Goal: Information Seeking & Learning: Learn about a topic

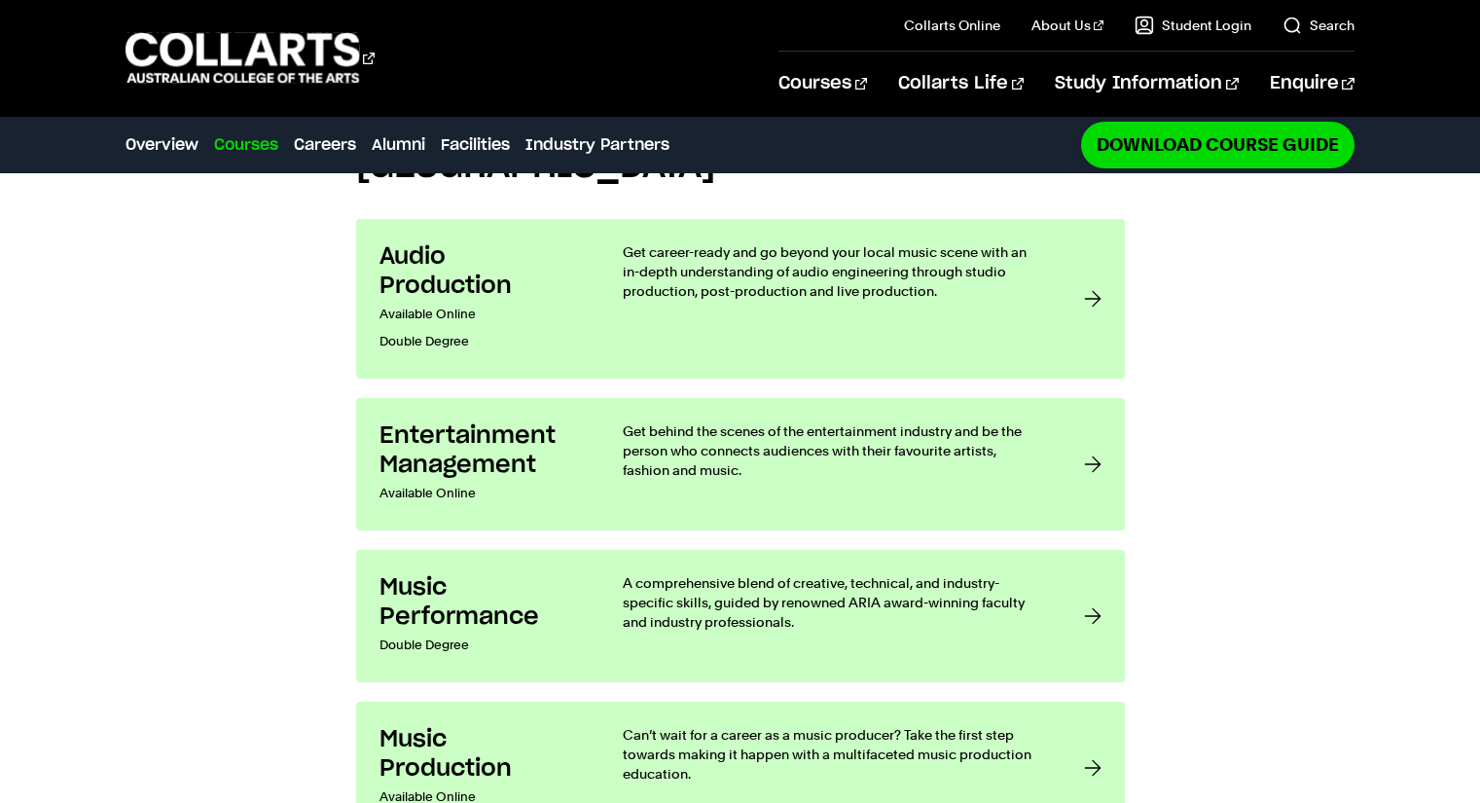
scroll to position [1602, 0]
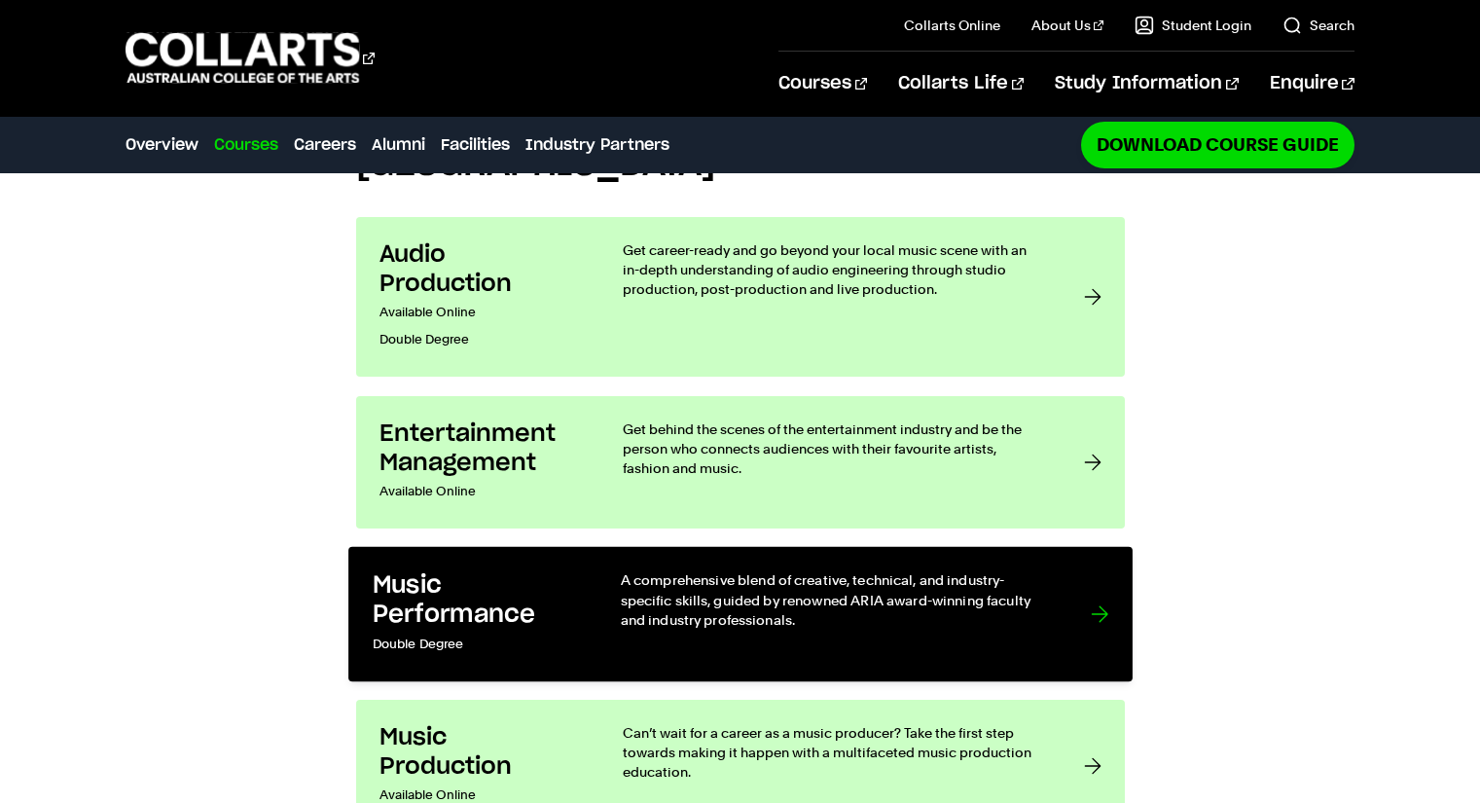
click at [1095, 570] on div at bounding box center [1100, 614] width 18 height 88
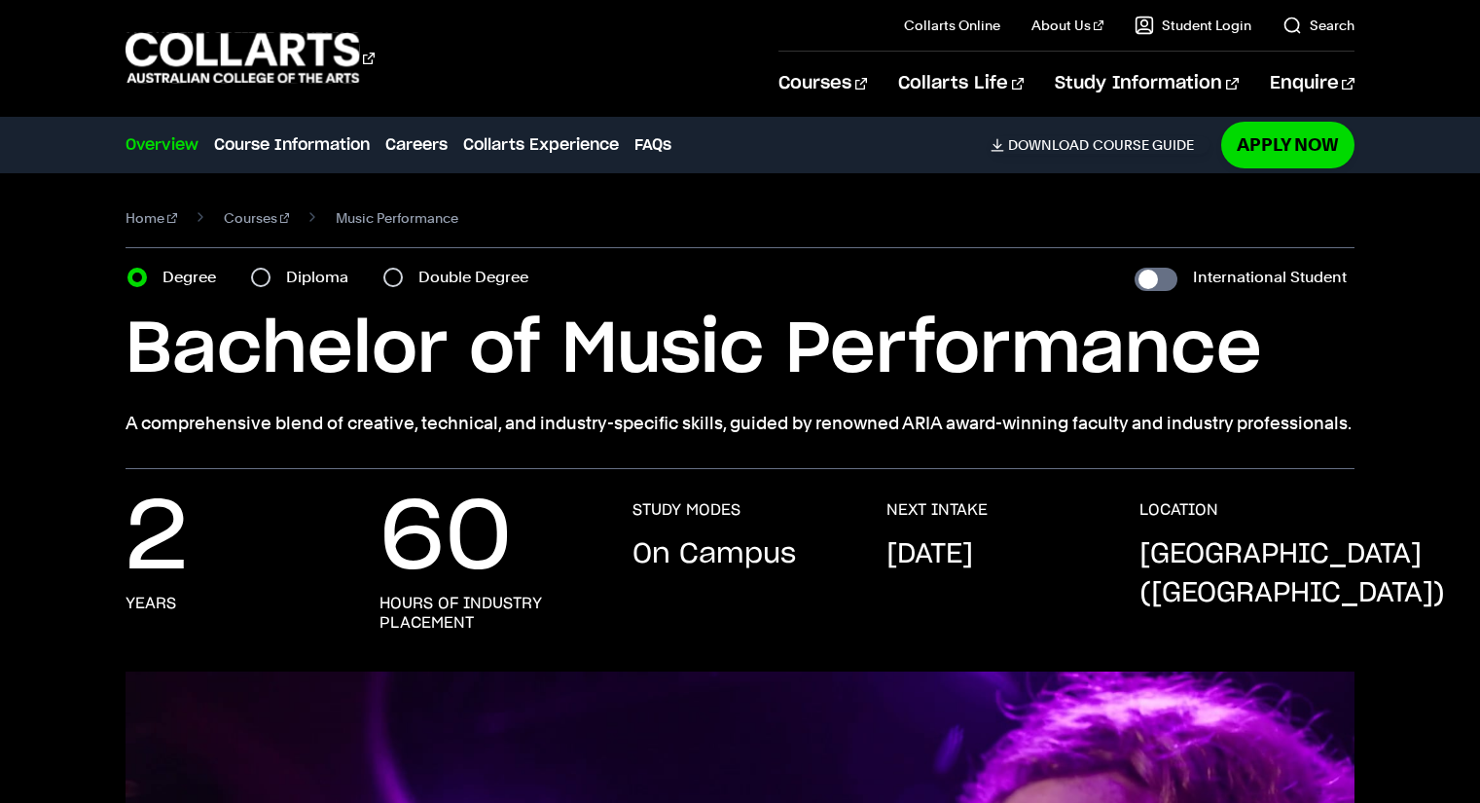
click at [864, 600] on div "2 years 60 hours of industry placement STUDY MODES On Campus NEXT INTAKE [DATE]…" at bounding box center [740, 585] width 1228 height 171
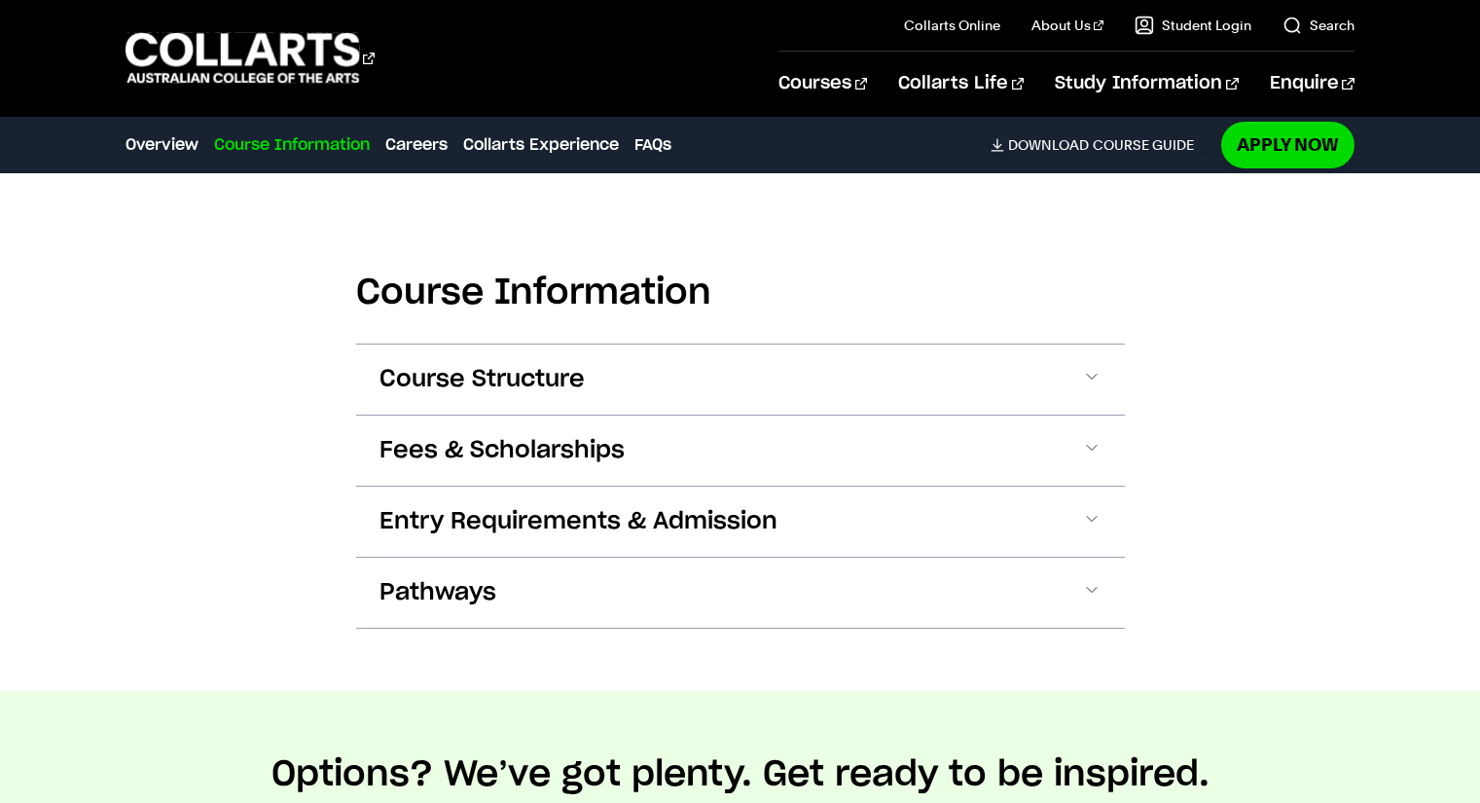
scroll to position [1734, 0]
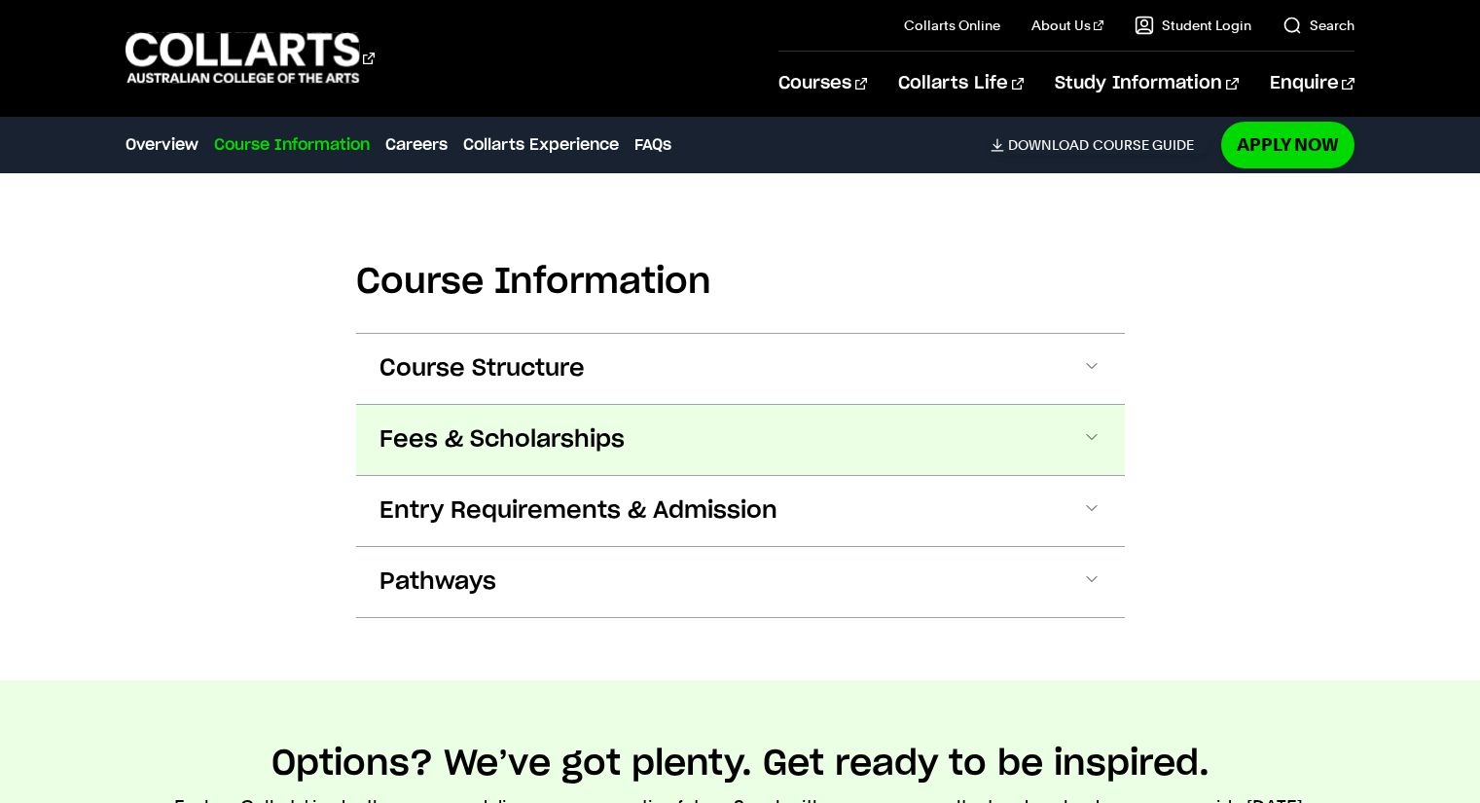
click at [1095, 427] on span at bounding box center [1091, 439] width 19 height 25
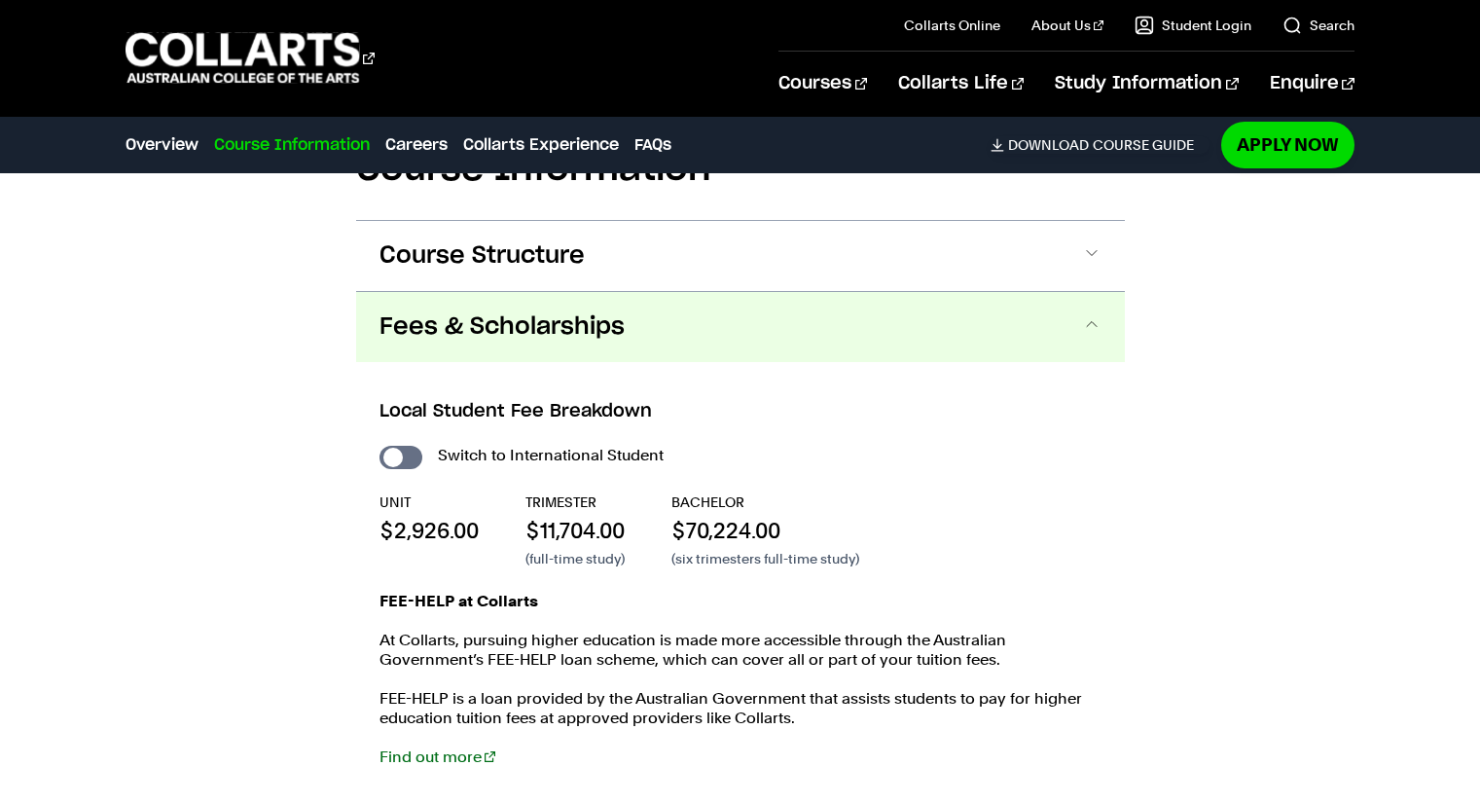
scroll to position [1937, 0]
